Goal: Information Seeking & Learning: Learn about a topic

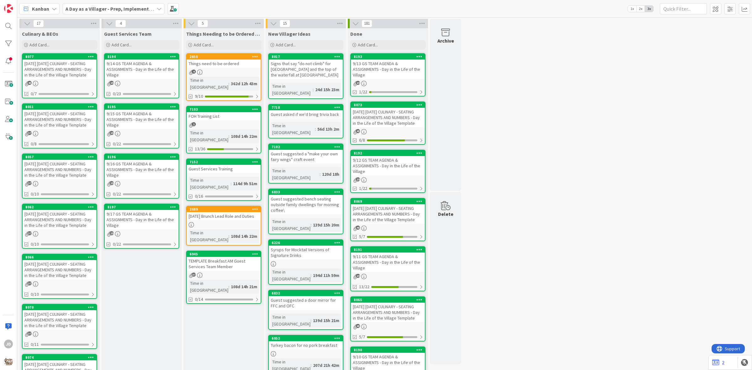
click at [74, 114] on div "[DATE] [DATE] CULINARY - SEATING ARRANGEMENTS AND NUMBERS - Day in the Life of …" at bounding box center [60, 119] width 74 height 19
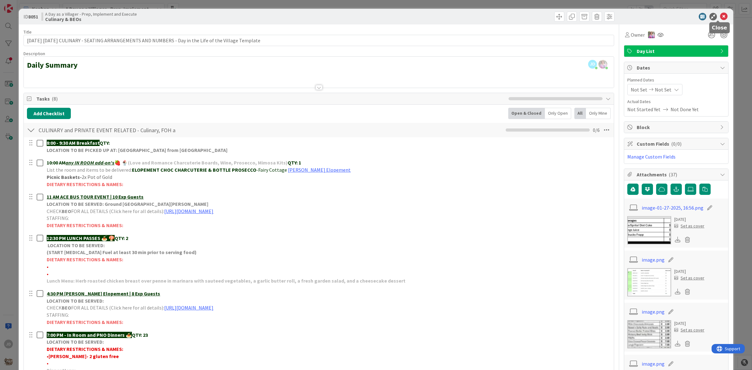
click at [720, 15] on icon at bounding box center [724, 17] width 8 height 8
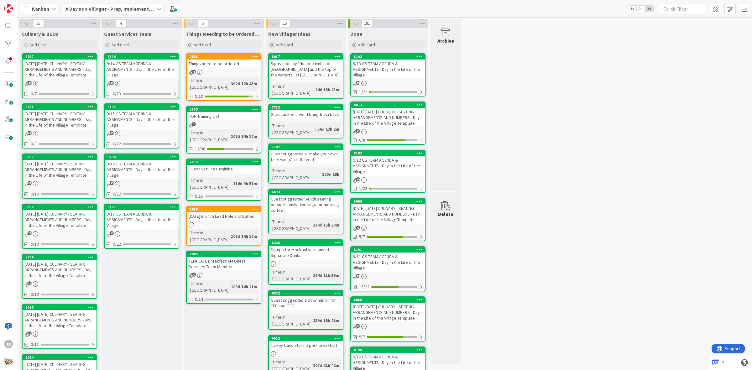
click at [71, 70] on div "[DATE] [DATE] CULINARY - SEATING ARRANGEMENTS AND NUMBERS - Day in the Life of …" at bounding box center [60, 69] width 74 height 19
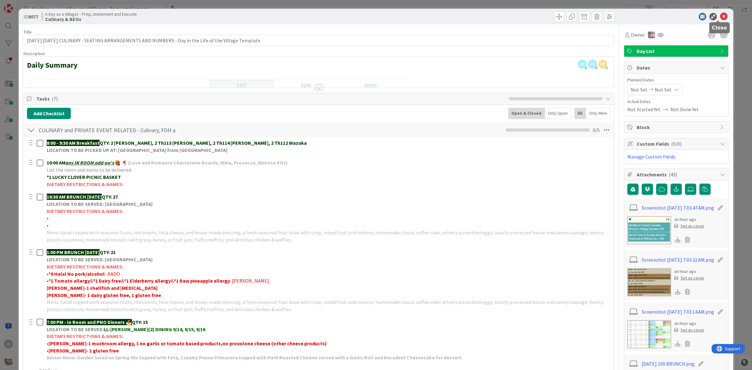
click at [720, 16] on icon at bounding box center [724, 17] width 8 height 8
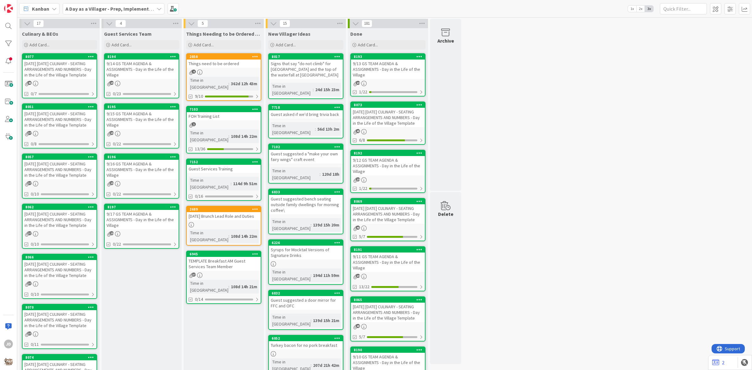
click at [60, 65] on div "[DATE] [DATE] CULINARY - SEATING ARRANGEMENTS AND NUMBERS - Day in the Life of …" at bounding box center [60, 69] width 74 height 19
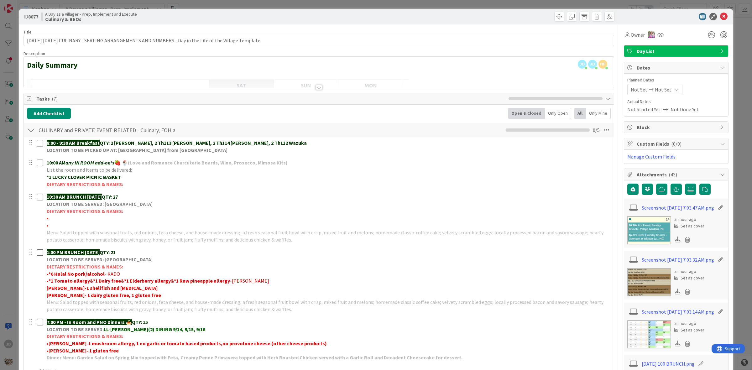
click at [316, 90] on div at bounding box center [319, 87] width 7 height 5
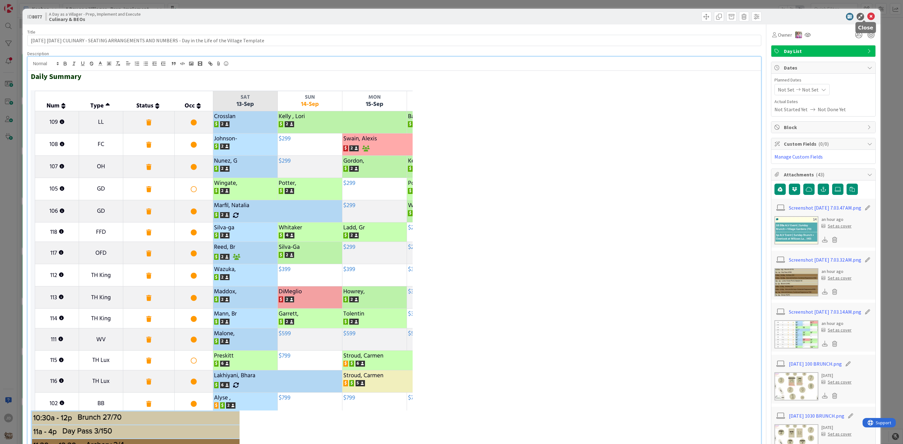
click at [752, 15] on icon at bounding box center [871, 17] width 8 height 8
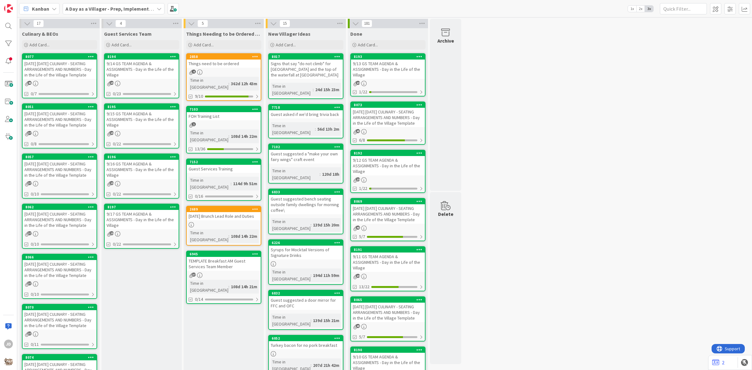
click at [57, 65] on div "[DATE] [DATE] CULINARY - SEATING ARRANGEMENTS AND NUMBERS - Day in the Life of …" at bounding box center [60, 69] width 74 height 19
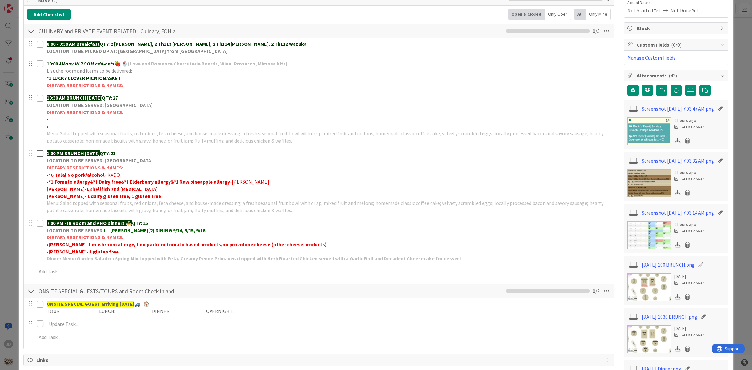
scroll to position [118, 0]
